Goal: Task Accomplishment & Management: Use online tool/utility

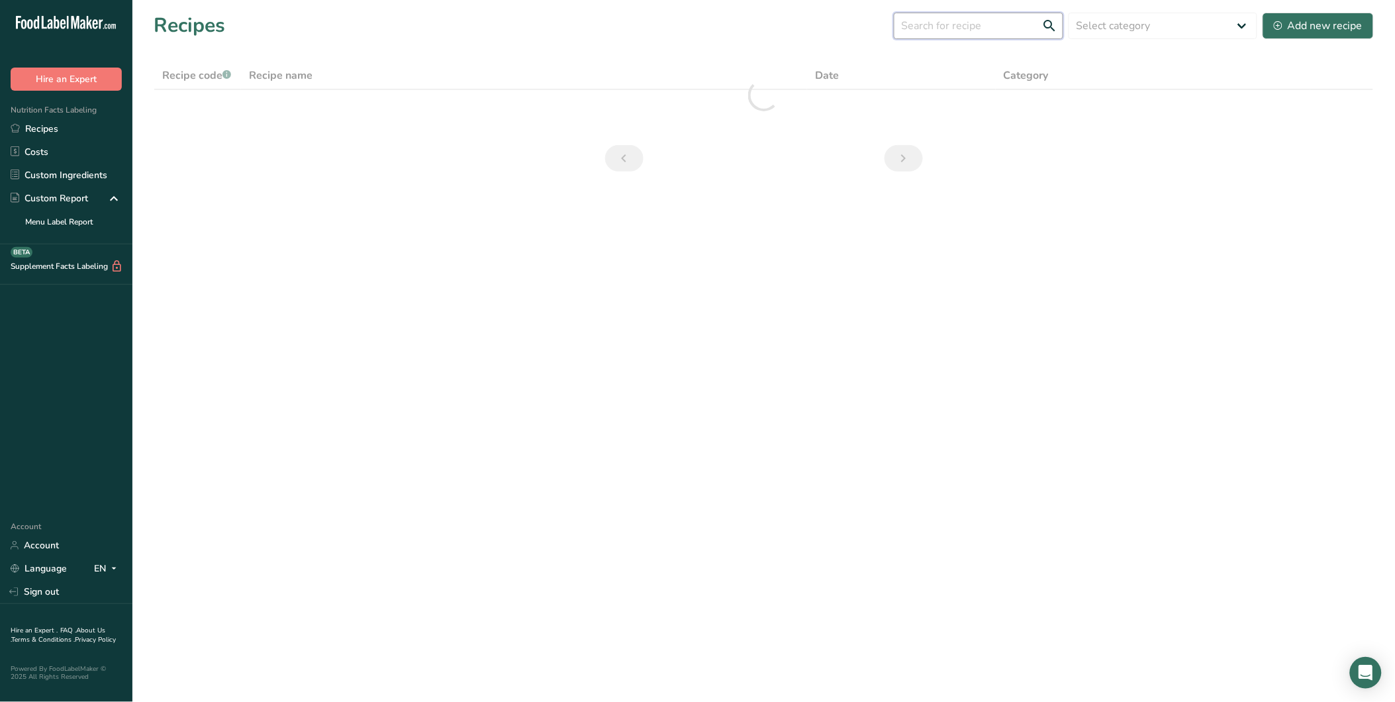
click at [944, 20] on input "text" at bounding box center [979, 26] width 170 height 26
click at [991, 21] on input "ASIAN RAMEN" at bounding box center [979, 26] width 170 height 26
type input "A"
type input "RAMEN"
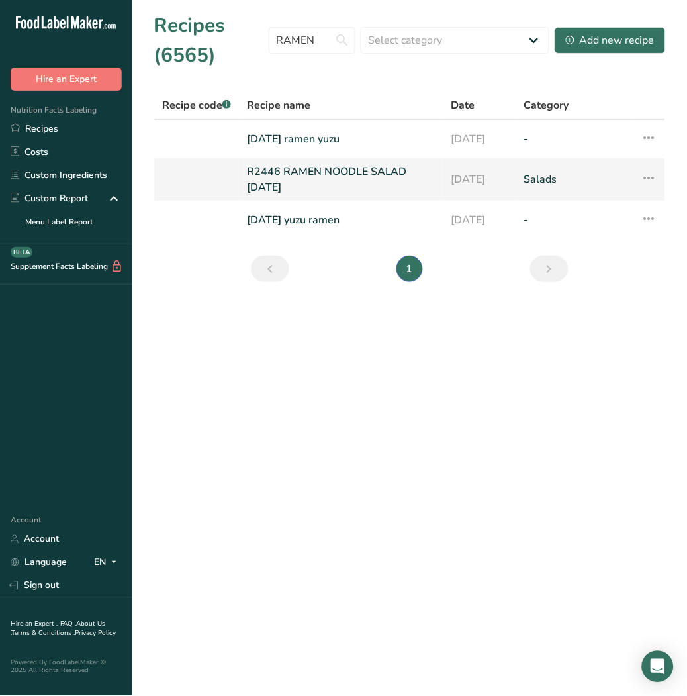
click at [347, 166] on link "R2446 RAMEN NOODLE SALAD [DATE]" at bounding box center [341, 180] width 188 height 32
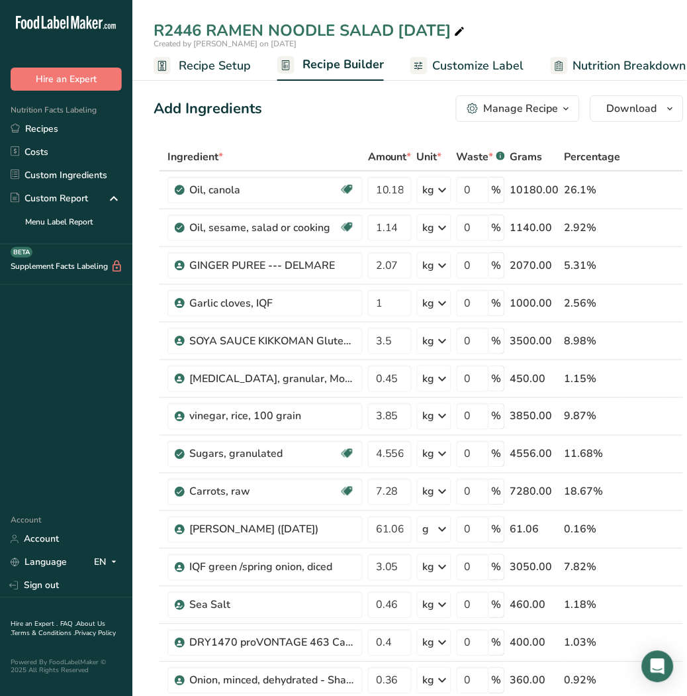
click at [611, 57] on span "Nutrition Breakdown" at bounding box center [630, 66] width 113 height 18
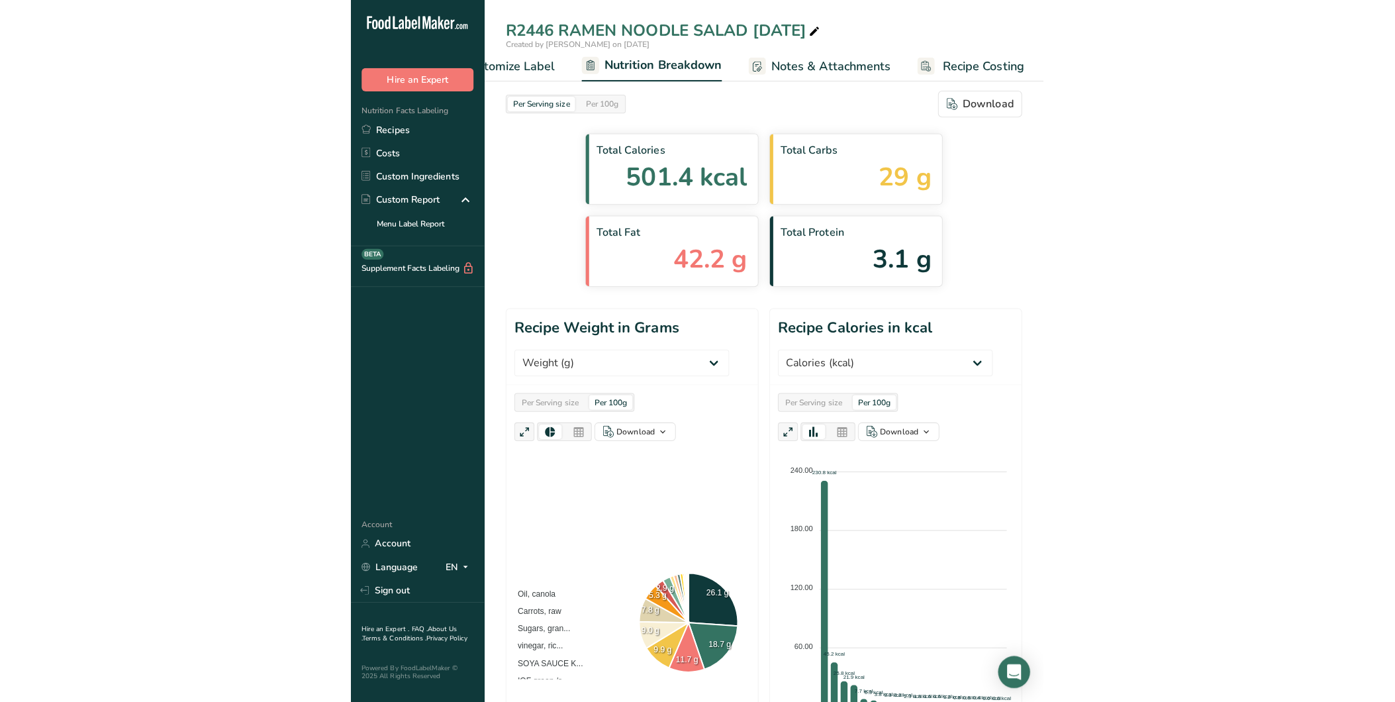
scroll to position [87, 0]
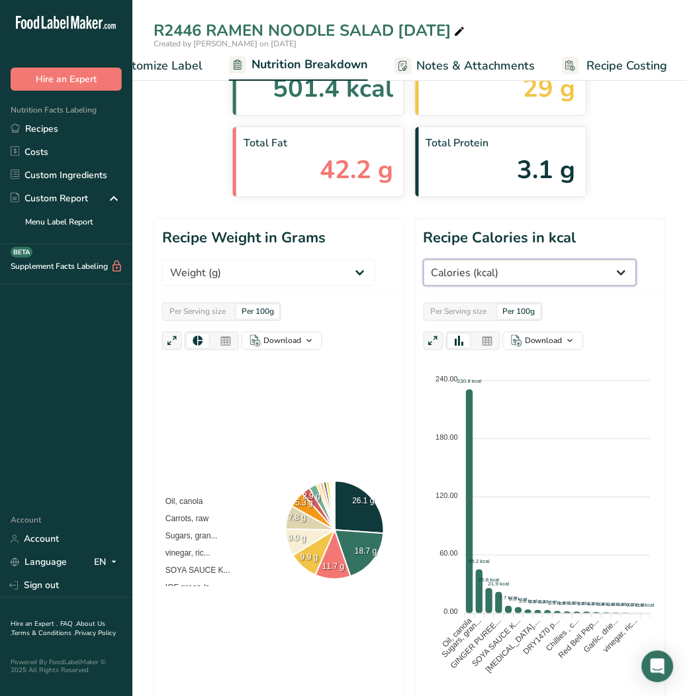
click at [541, 274] on select "Weight (g) Calories (kcal) Energy KJ (kj) Total Fat (g) Saturated Fat (g) Trans…" at bounding box center [530, 273] width 213 height 26
select select "Sodium"
click at [424, 260] on select "Weight (g) Calories (kcal) Energy KJ (kj) Total Fat (g) Saturated Fat (g) Trans…" at bounding box center [530, 273] width 213 height 26
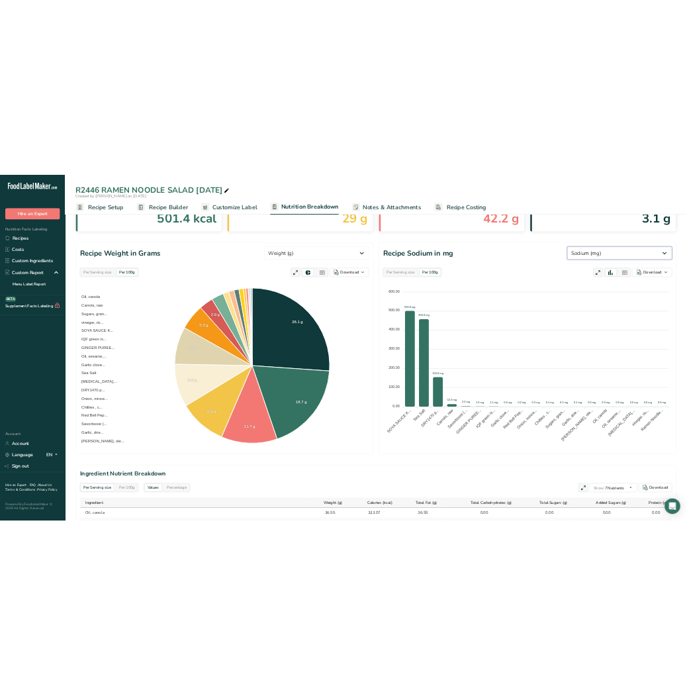
scroll to position [0, 0]
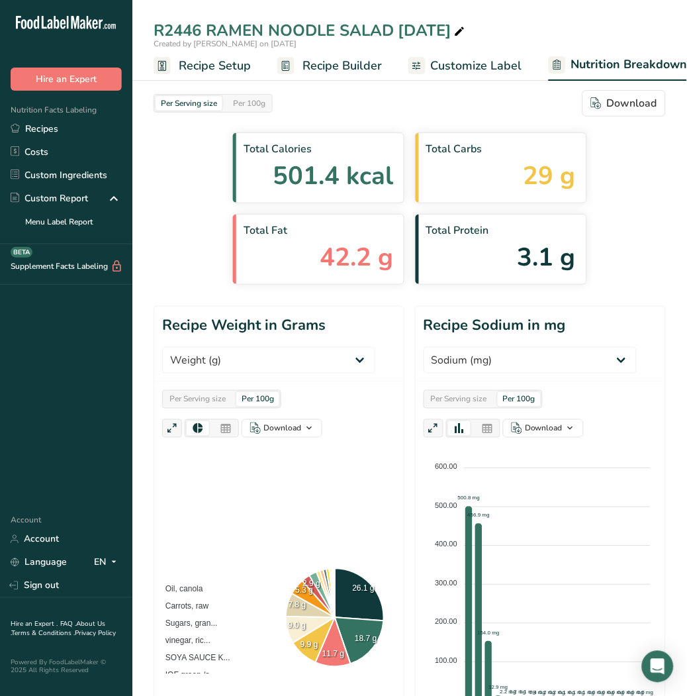
click at [252, 65] on ul "Recipe Setup Recipe Builder Customize Label Nutrition Breakdown Notes & Attachm…" at bounding box center [573, 65] width 882 height 31
click at [338, 66] on span "Recipe Builder" at bounding box center [342, 66] width 79 height 18
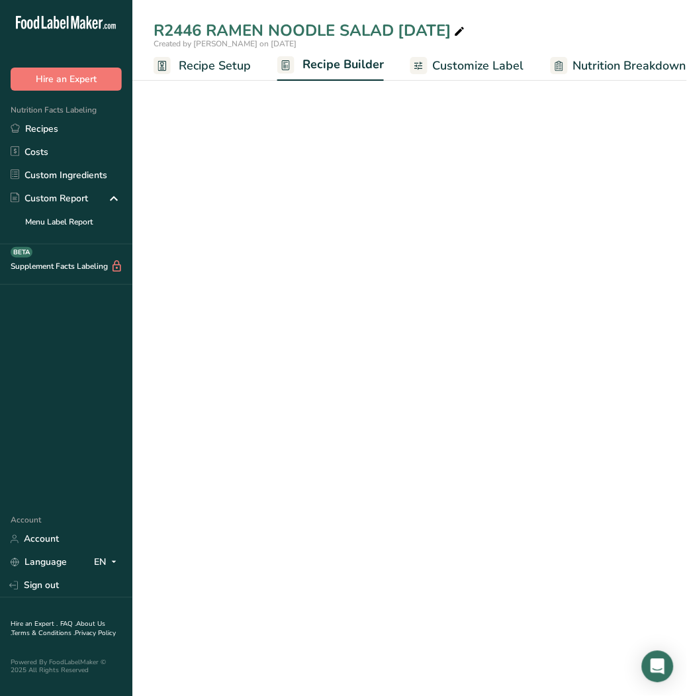
click at [303, 56] on span "Recipe Builder" at bounding box center [343, 65] width 81 height 18
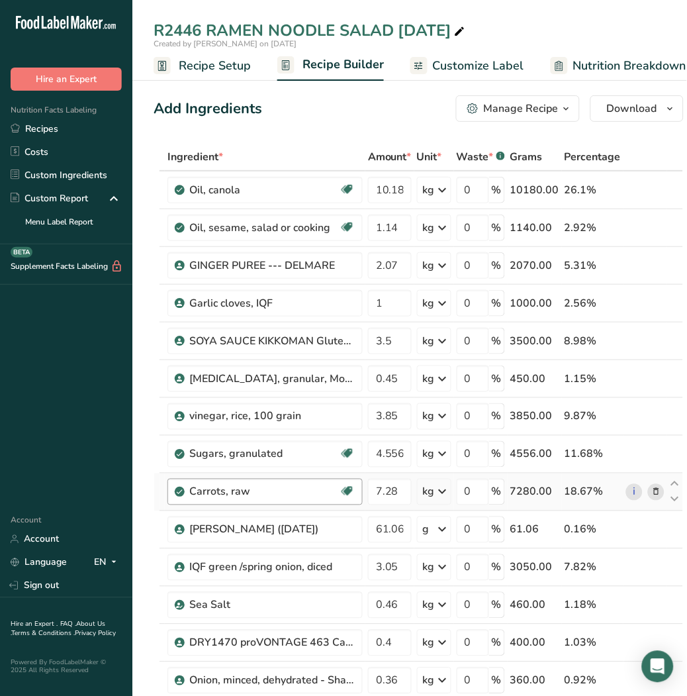
scroll to position [257, 0]
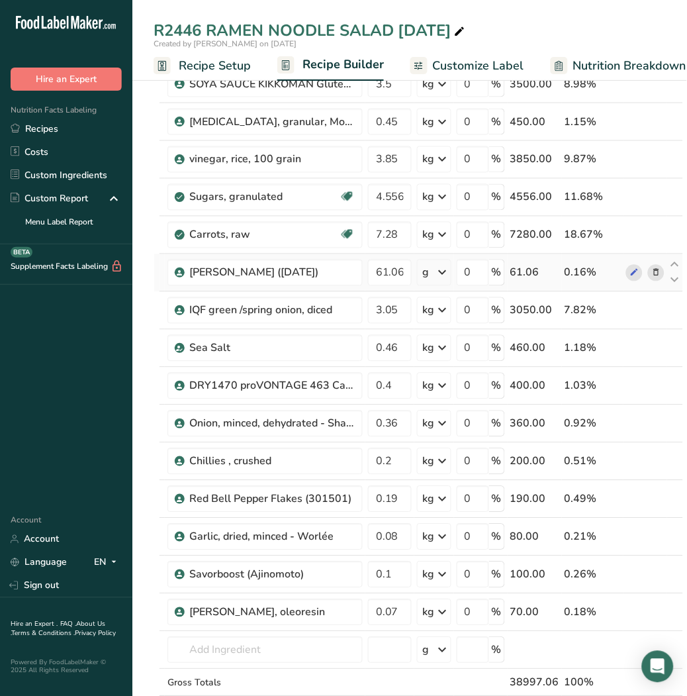
click at [441, 273] on icon at bounding box center [443, 273] width 16 height 24
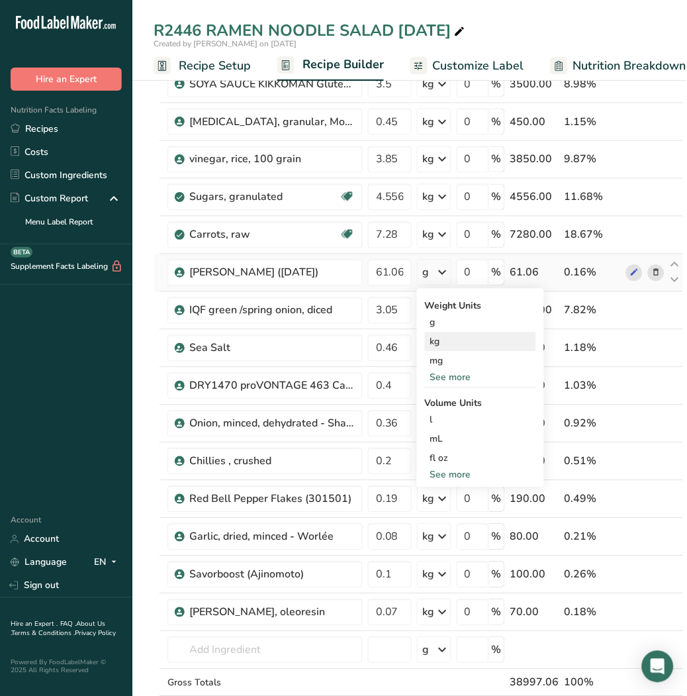
click at [449, 342] on div "kg" at bounding box center [480, 341] width 111 height 19
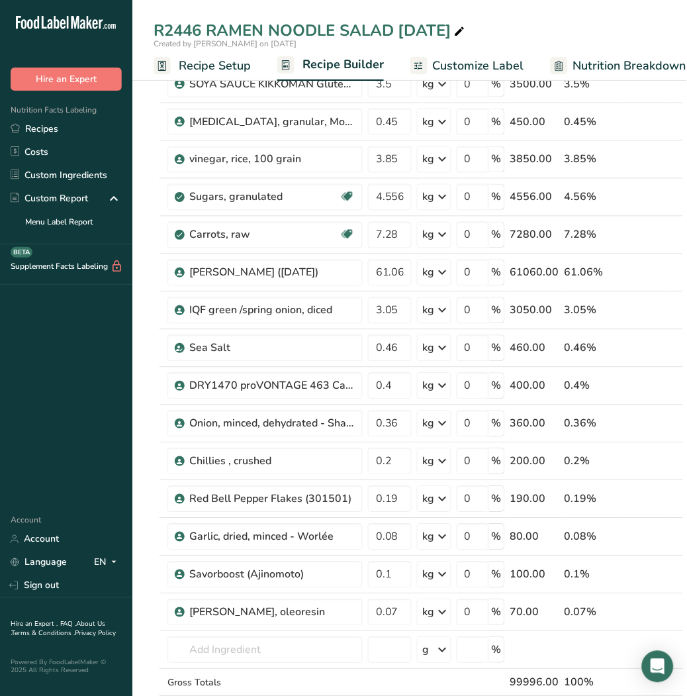
click at [636, 58] on span "Nutrition Breakdown" at bounding box center [630, 66] width 113 height 18
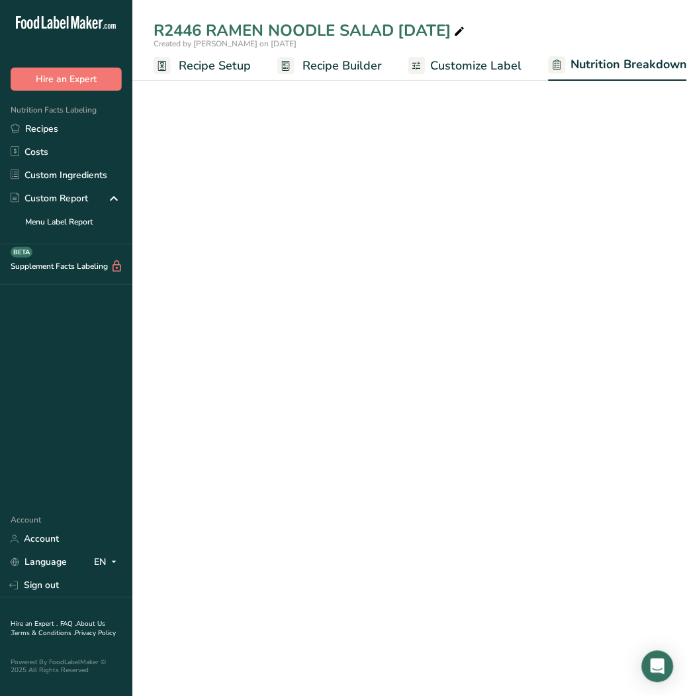
select select "Calories"
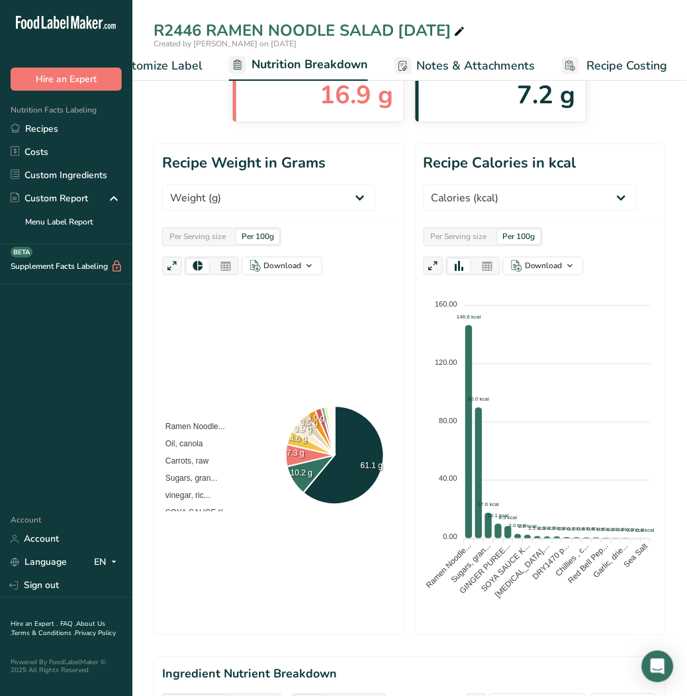
scroll to position [36, 0]
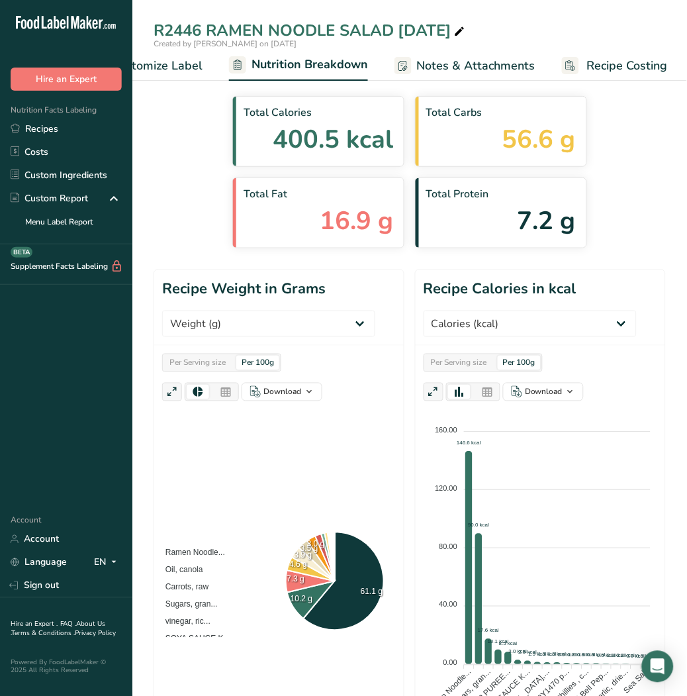
click at [164, 60] on span "Customize Label" at bounding box center [156, 66] width 91 height 18
